Goal: Task Accomplishment & Management: Use online tool/utility

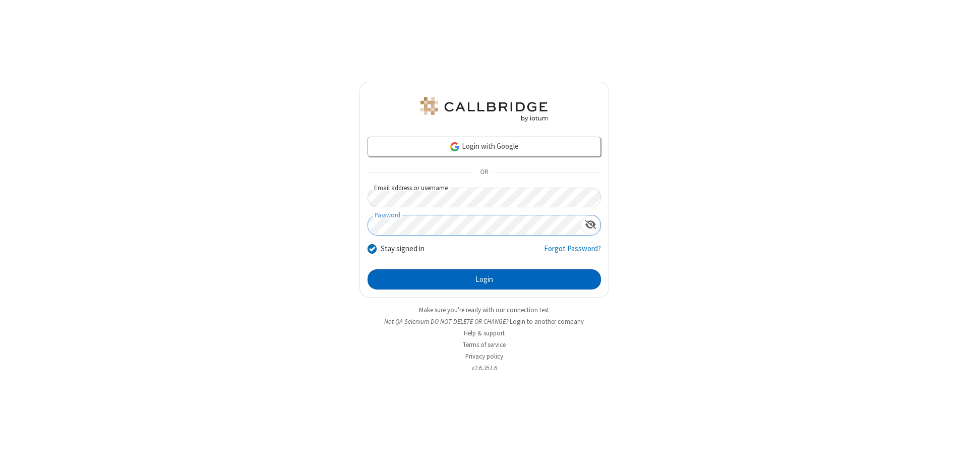
click at [484, 279] on button "Login" at bounding box center [484, 279] width 233 height 20
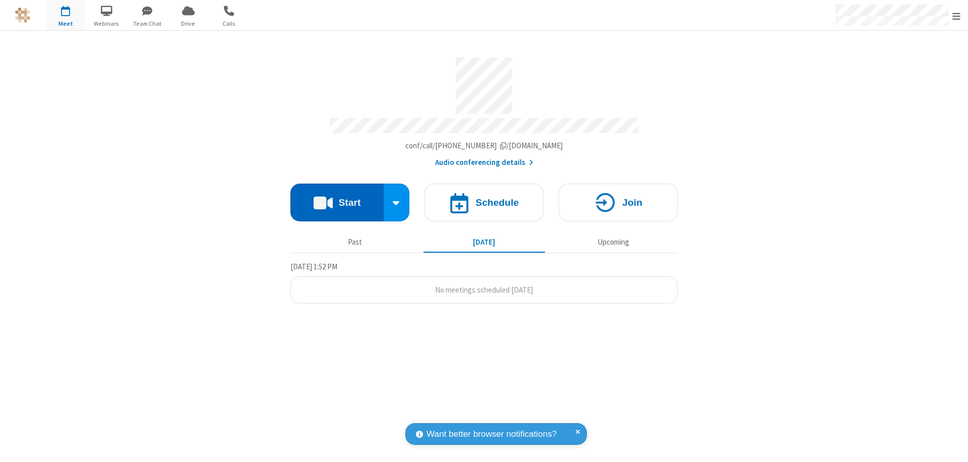
click at [337, 198] on button "Start" at bounding box center [336, 203] width 93 height 38
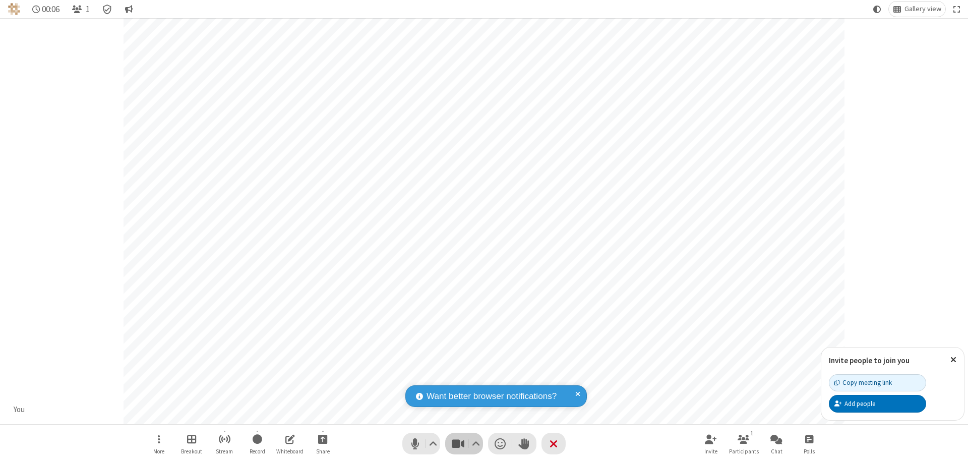
click at [458, 443] on span "Stop video (⌘+Shift+V)" at bounding box center [457, 443] width 15 height 15
click at [458, 443] on span "Start video (⌘+Shift+V)" at bounding box center [457, 443] width 15 height 15
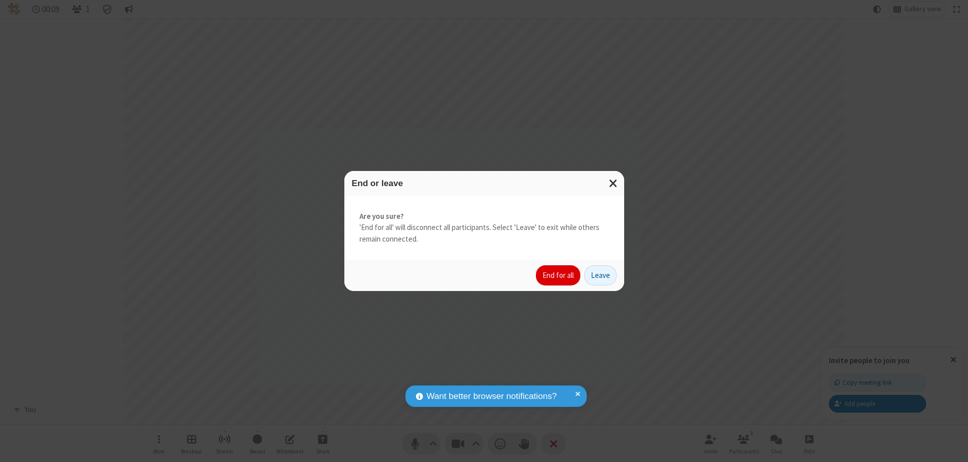
click at [559, 275] on button "End for all" at bounding box center [558, 275] width 44 height 20
